Goal: Obtain resource: Obtain resource

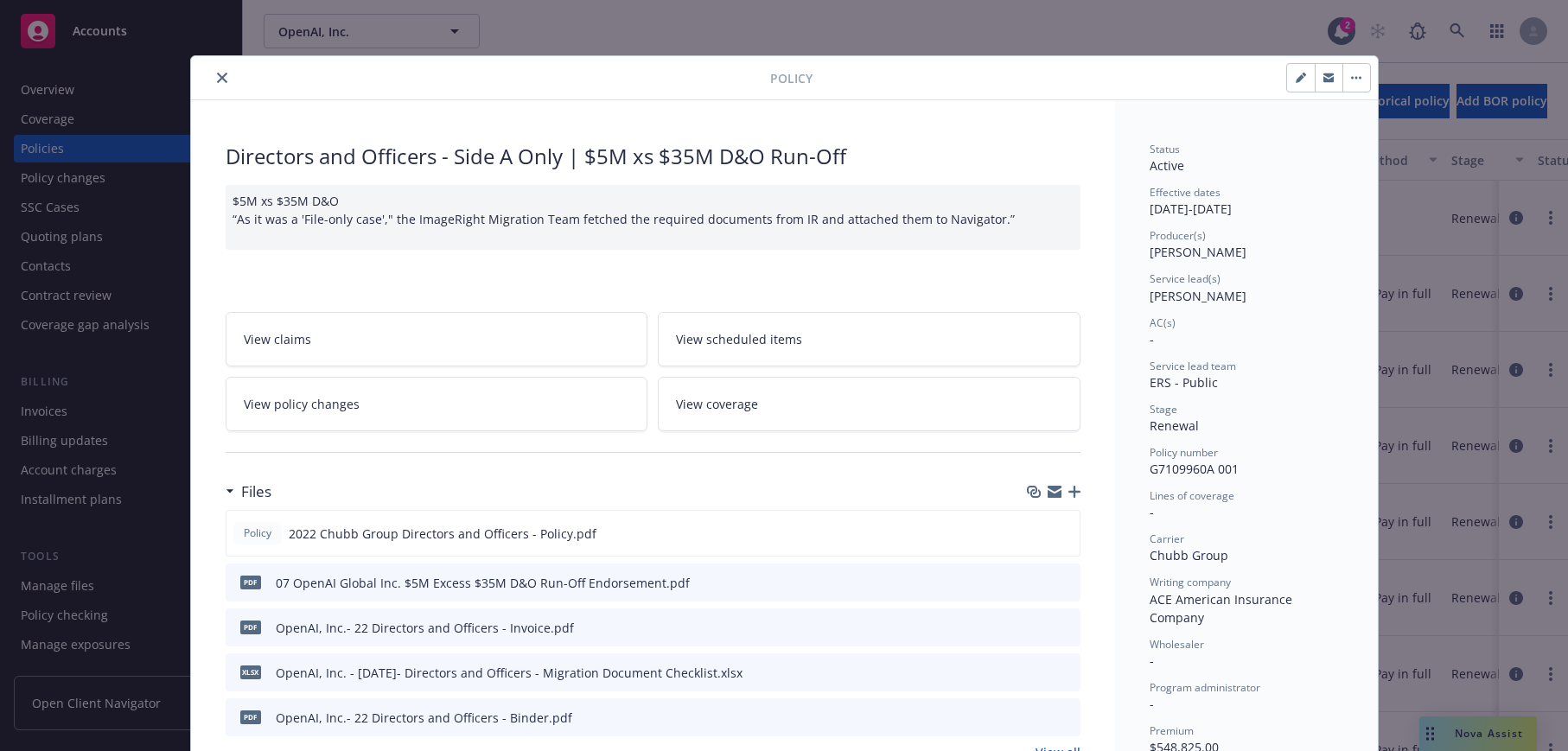
click at [699, 397] on span "View coverage" at bounding box center [717, 404] width 82 height 18
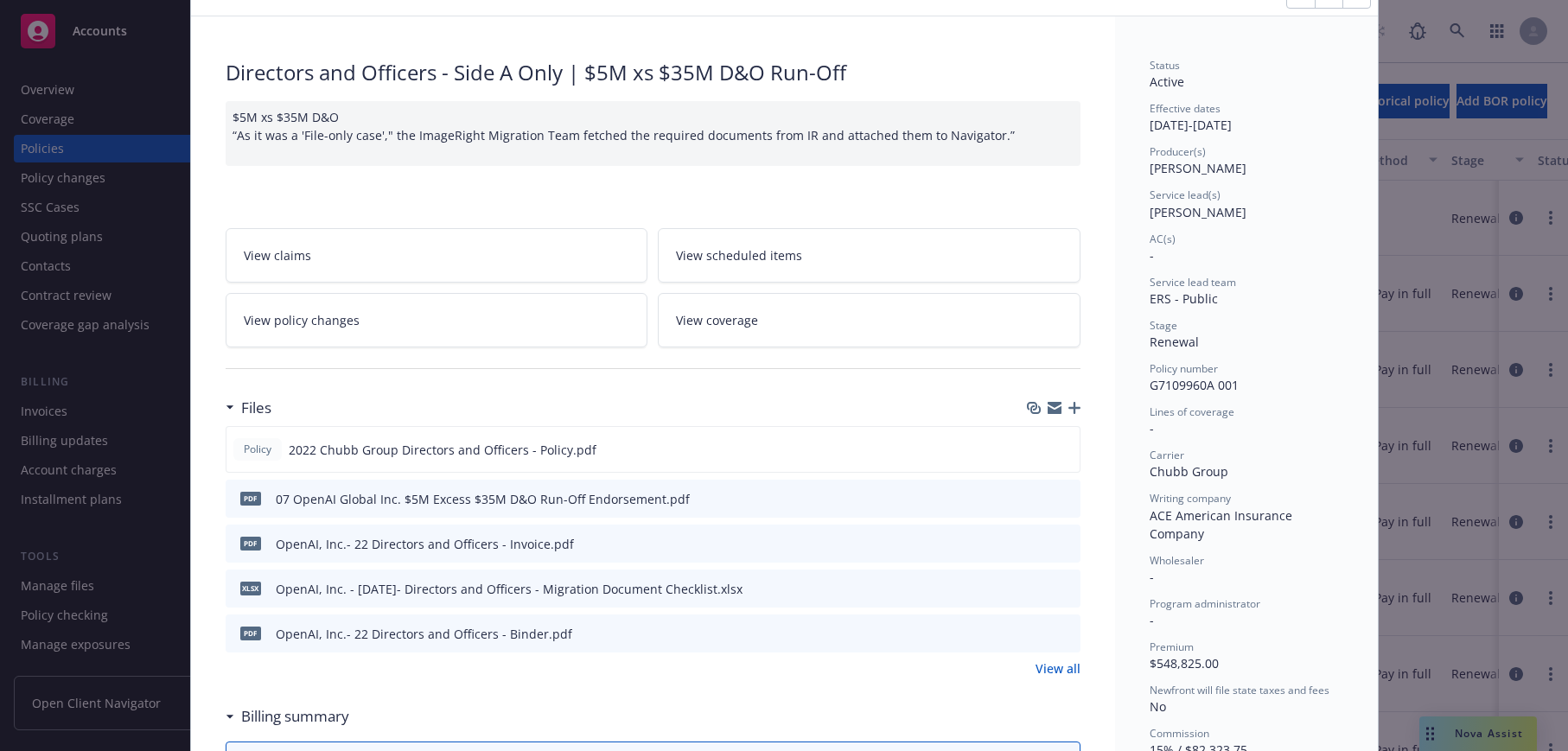
scroll to position [88, 0]
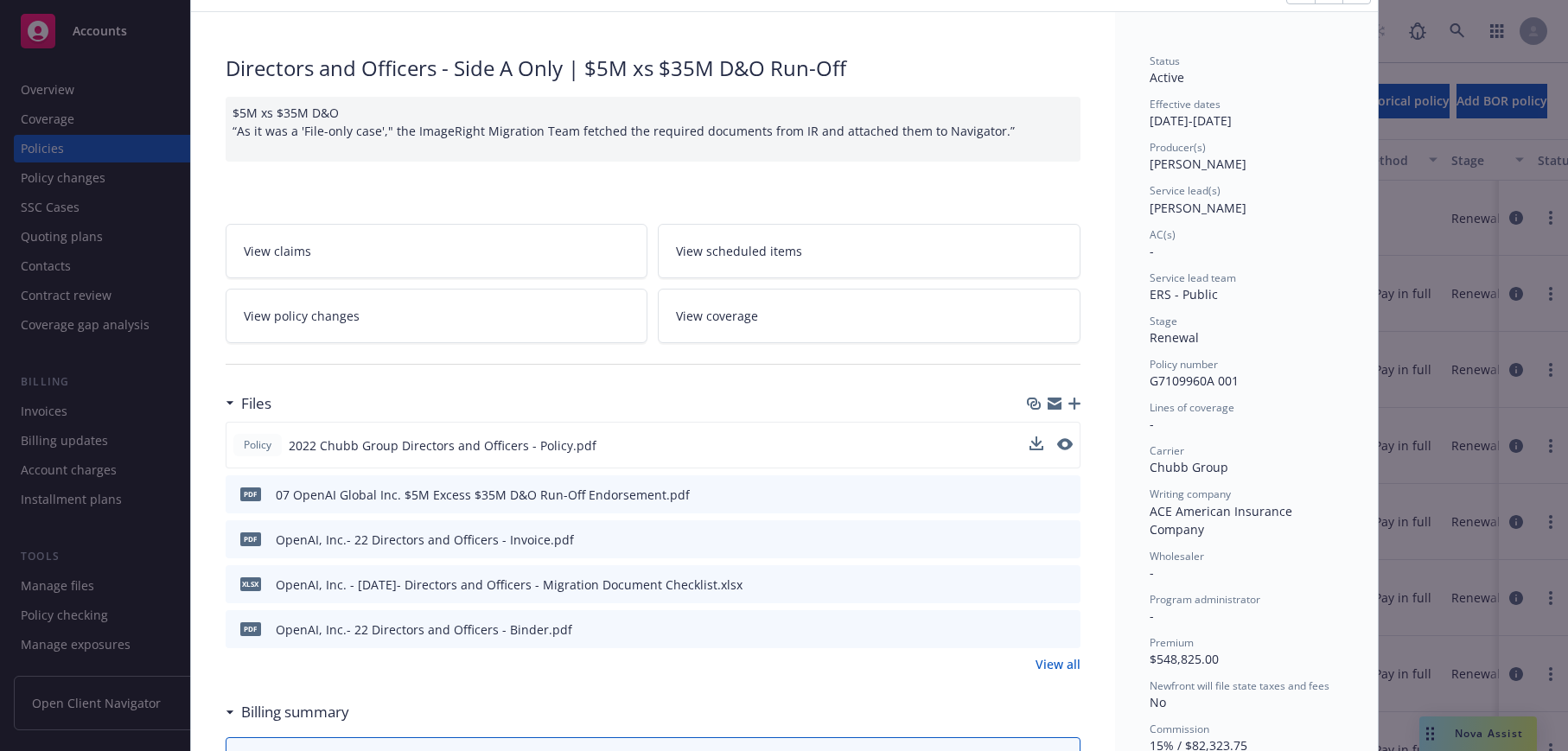
click at [541, 440] on span "2022 Chubb Group Directors and Officers - Policy.pdf" at bounding box center [442, 445] width 308 height 18
click at [1062, 441] on icon "preview file" at bounding box center [1063, 443] width 15 height 12
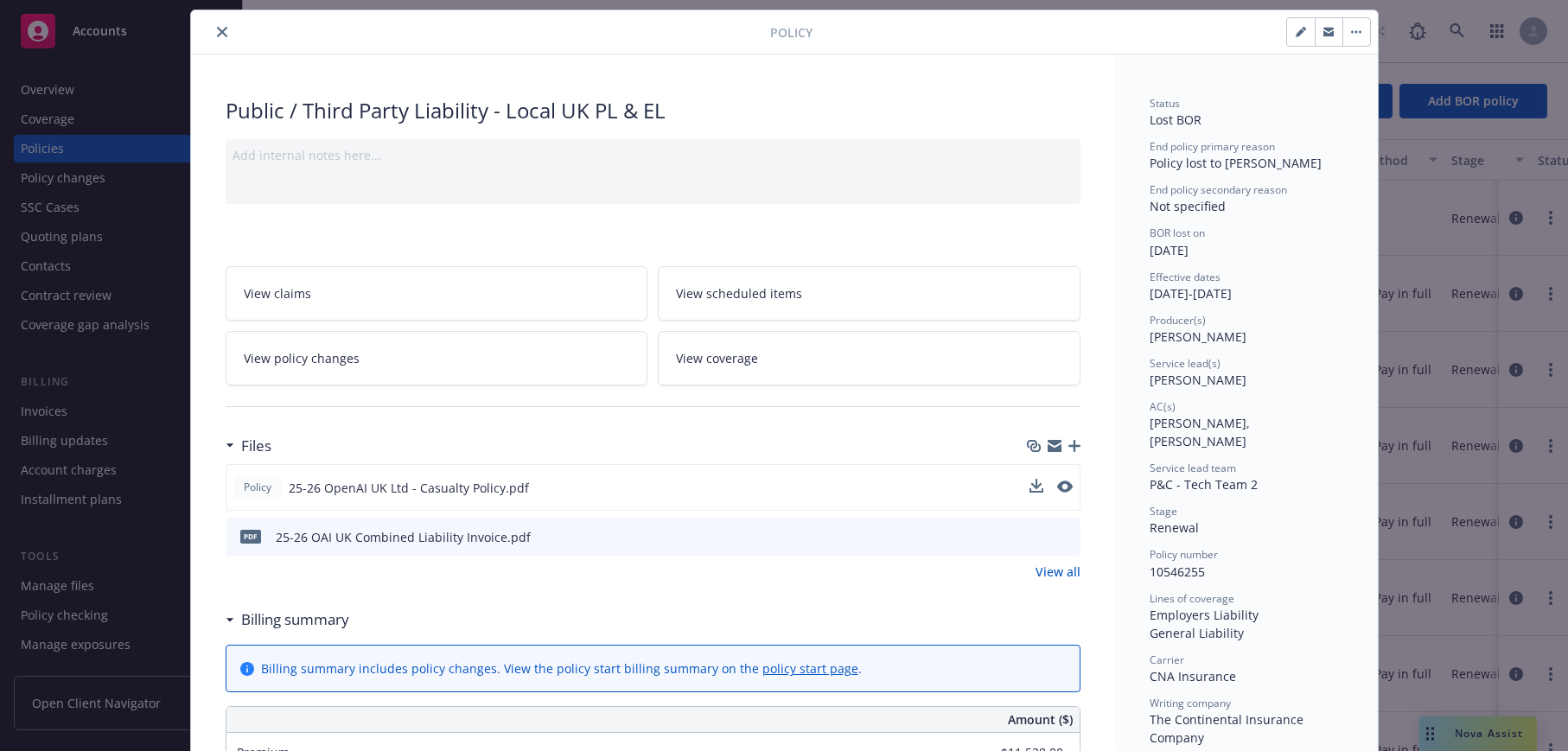
scroll to position [57, 0]
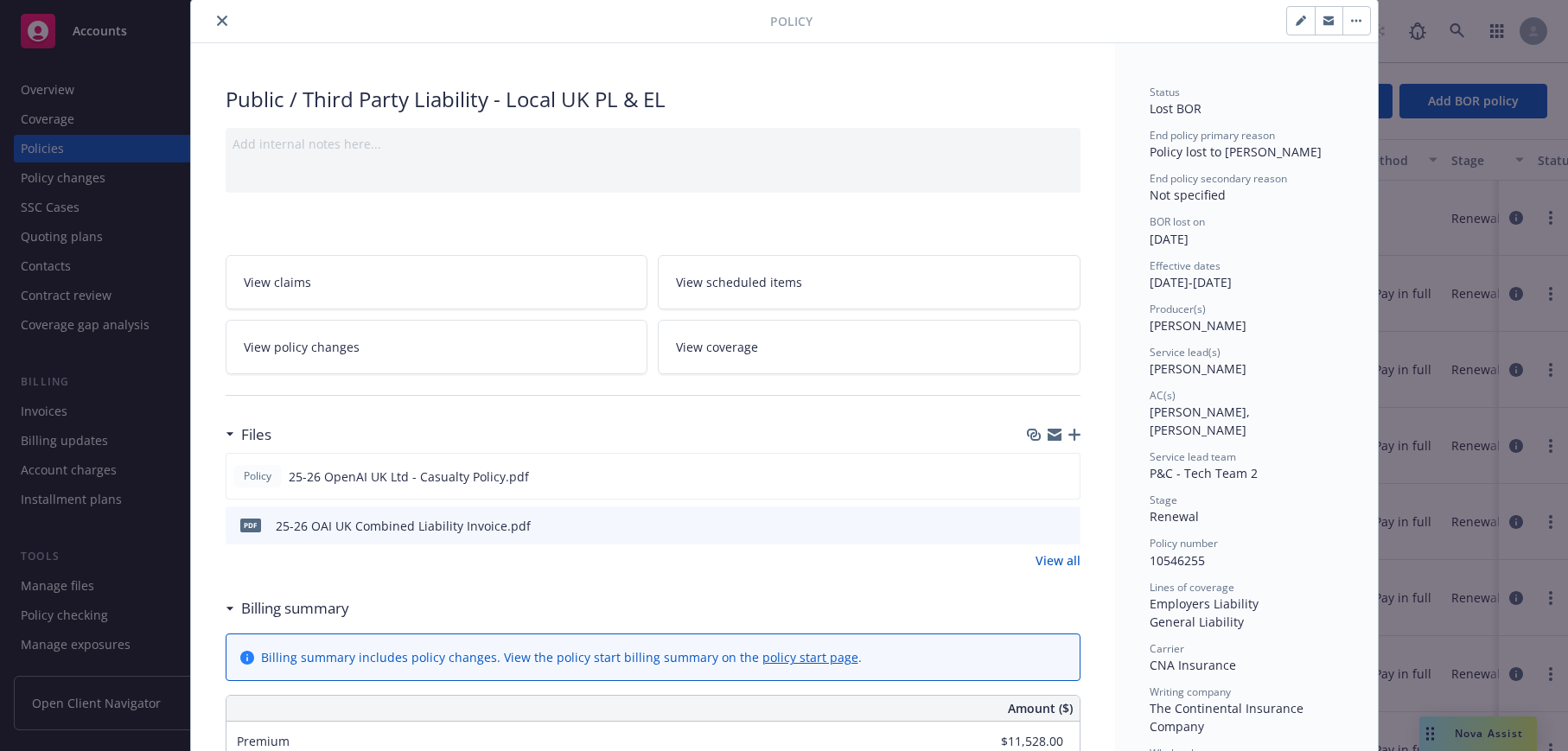
click at [1199, 226] on span "BOR lost on" at bounding box center [1176, 222] width 55 height 15
click at [1199, 224] on span "BOR lost on" at bounding box center [1176, 222] width 55 height 15
drag, startPoint x: 1199, startPoint y: 224, endPoint x: 1198, endPoint y: 252, distance: 28.0
click at [1188, 237] on span "[DATE]" at bounding box center [1168, 239] width 39 height 16
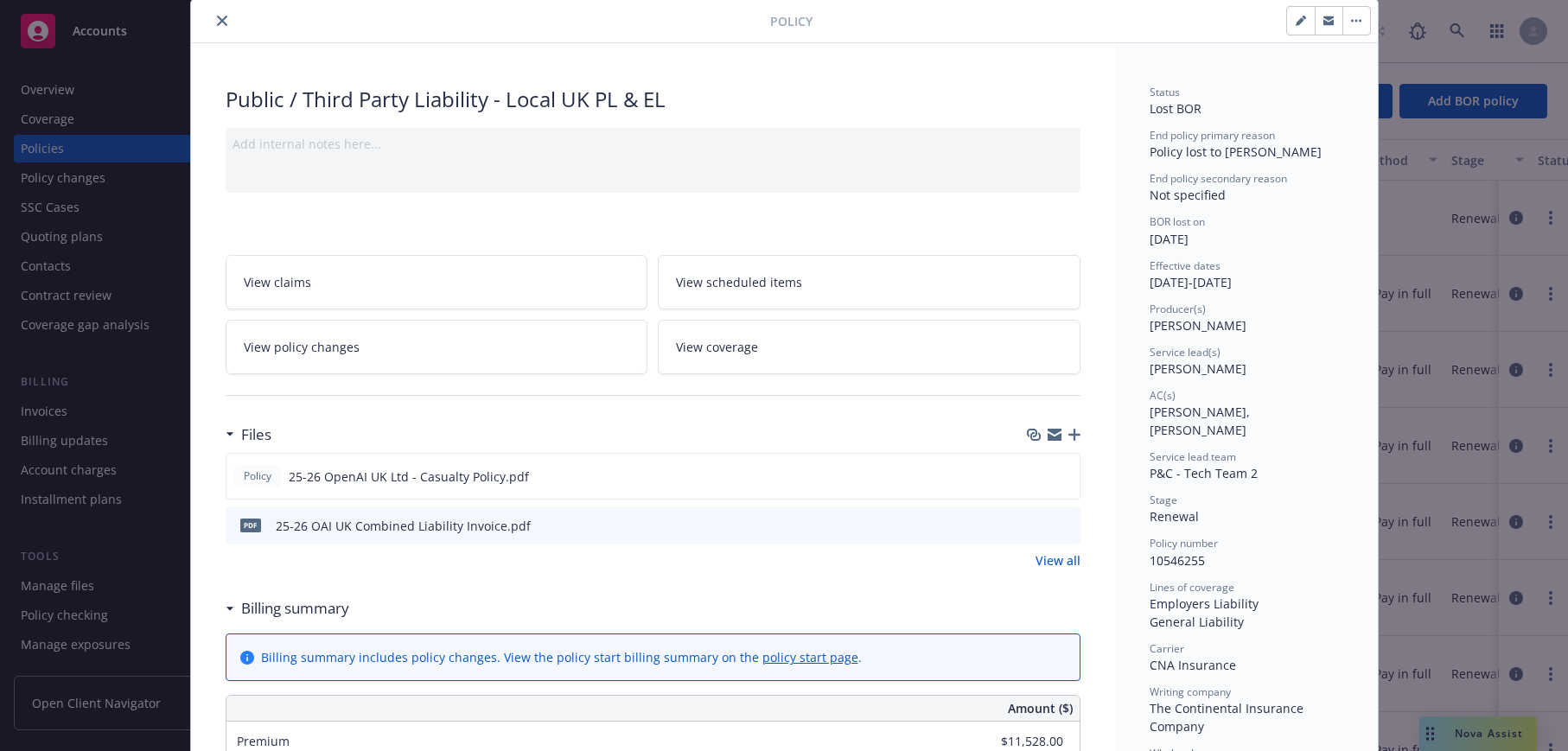
click at [1188, 240] on span "[DATE]" at bounding box center [1168, 239] width 39 height 16
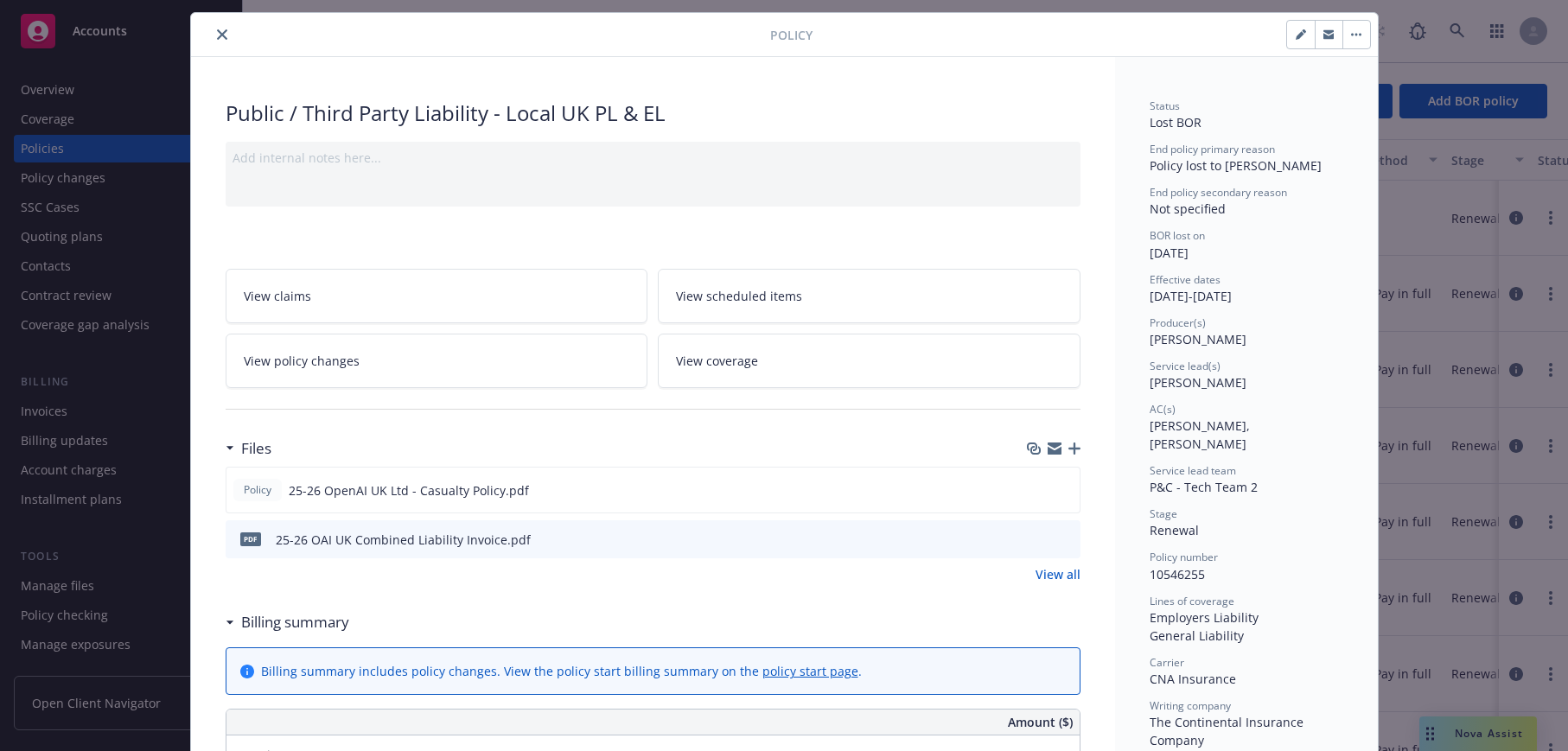
scroll to position [6, 0]
